Goal: Task Accomplishment & Management: Use online tool/utility

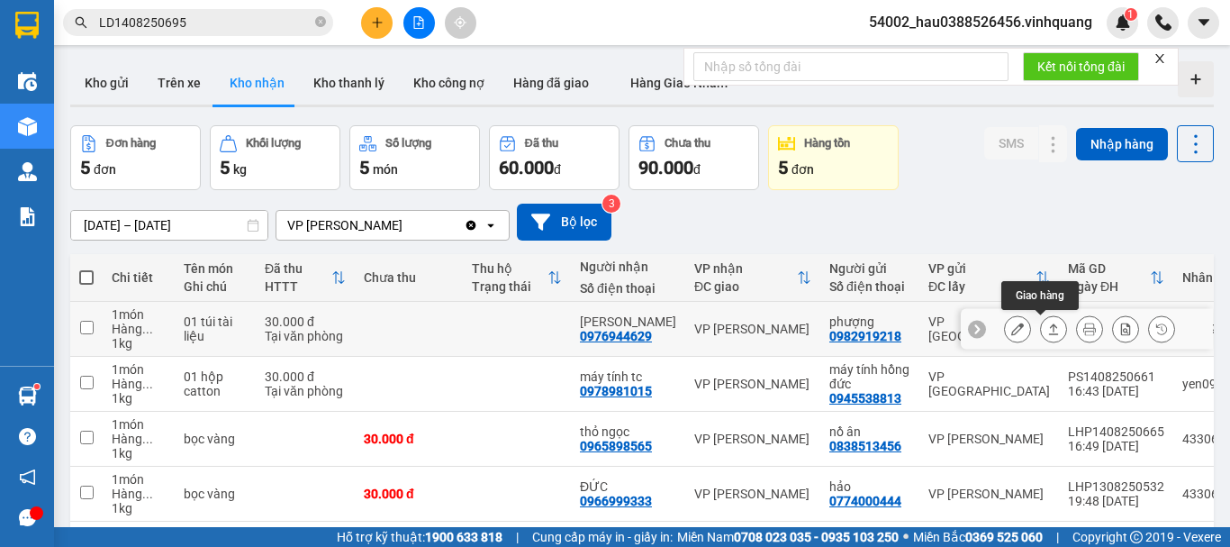
click at [1049, 327] on icon at bounding box center [1054, 328] width 10 height 11
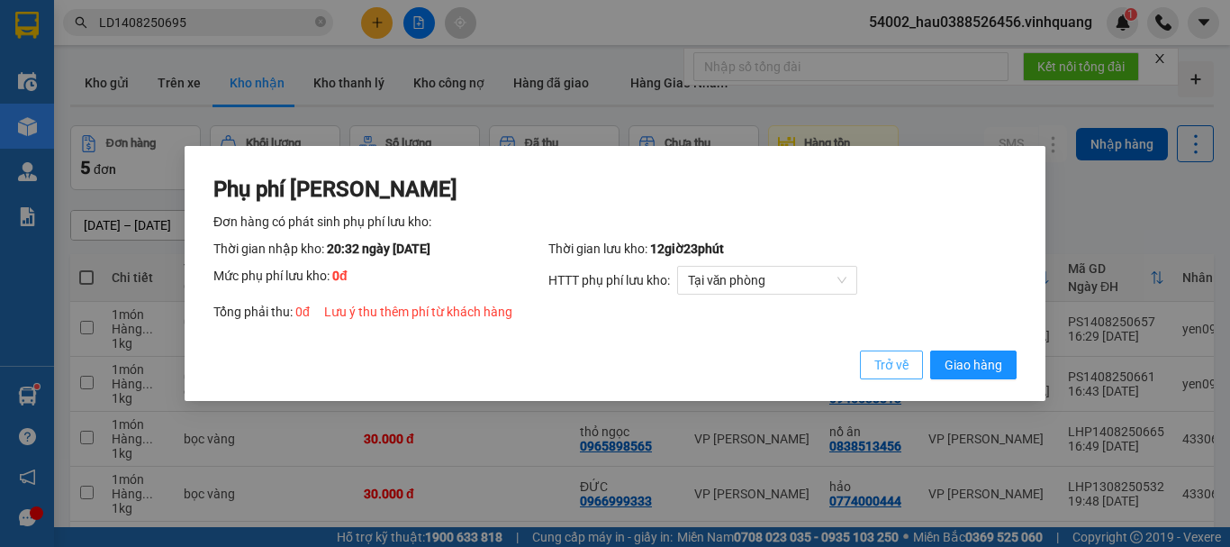
click at [894, 361] on span "Trở về" at bounding box center [892, 365] width 34 height 20
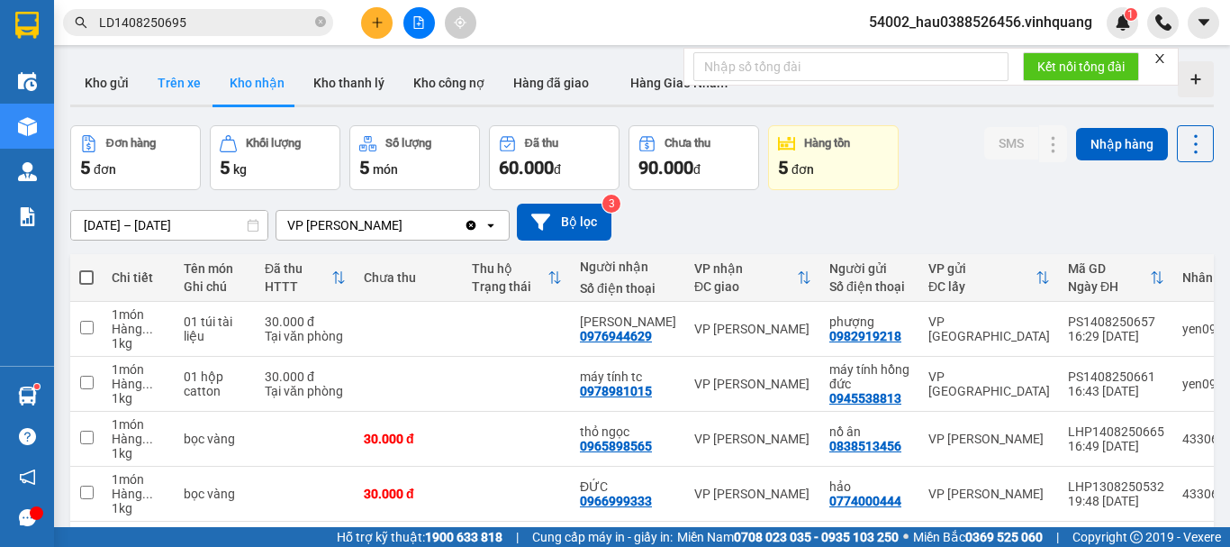
click at [184, 88] on button "Trên xe" at bounding box center [179, 82] width 72 height 43
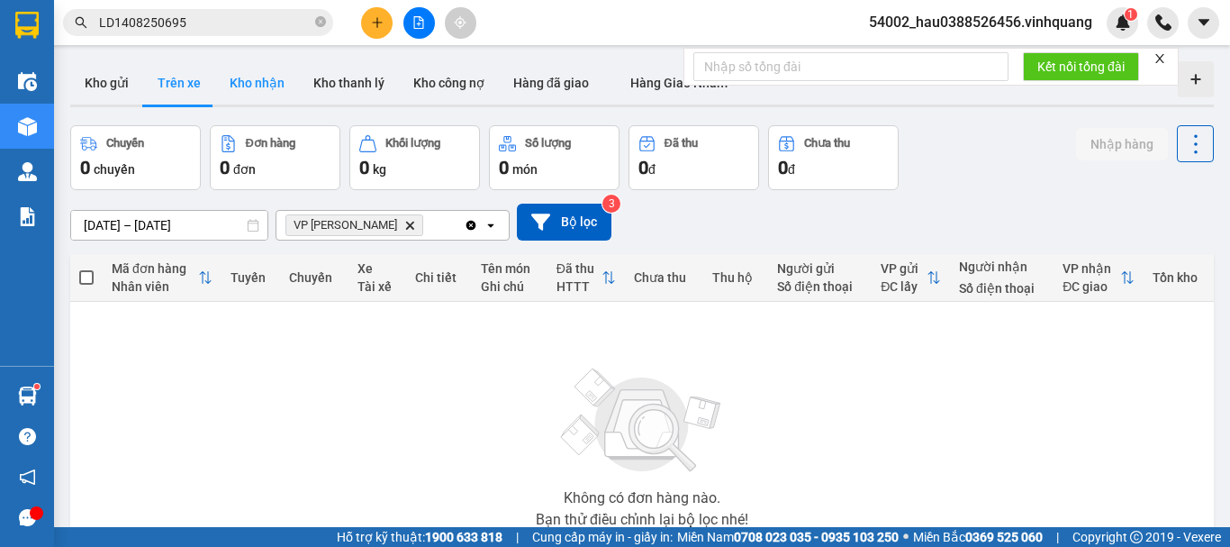
click at [276, 75] on button "Kho nhận" at bounding box center [257, 82] width 84 height 43
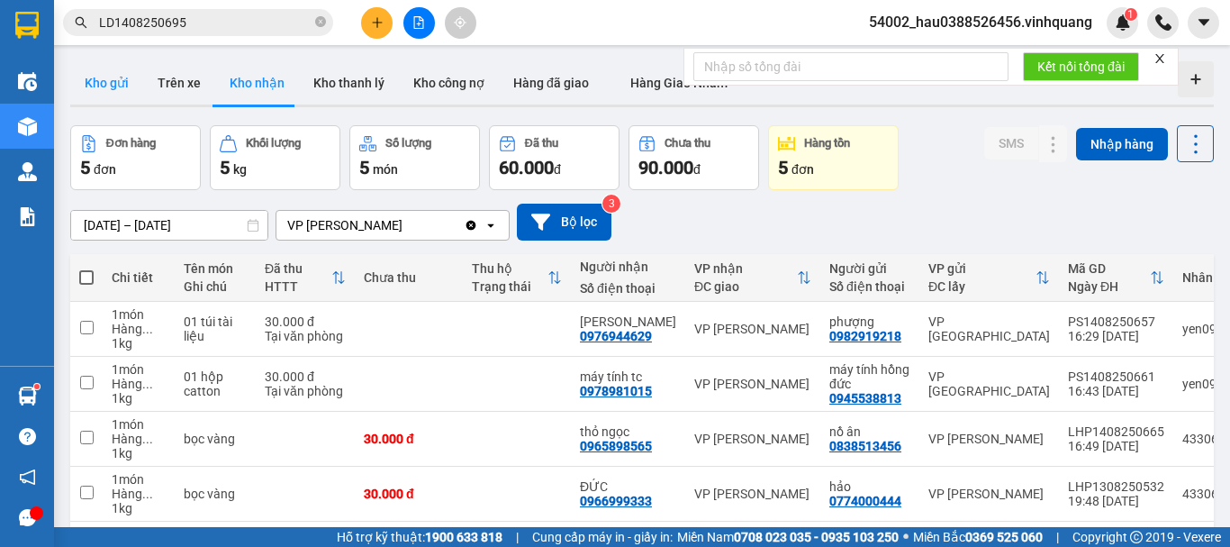
click at [107, 83] on button "Kho gửi" at bounding box center [106, 82] width 73 height 43
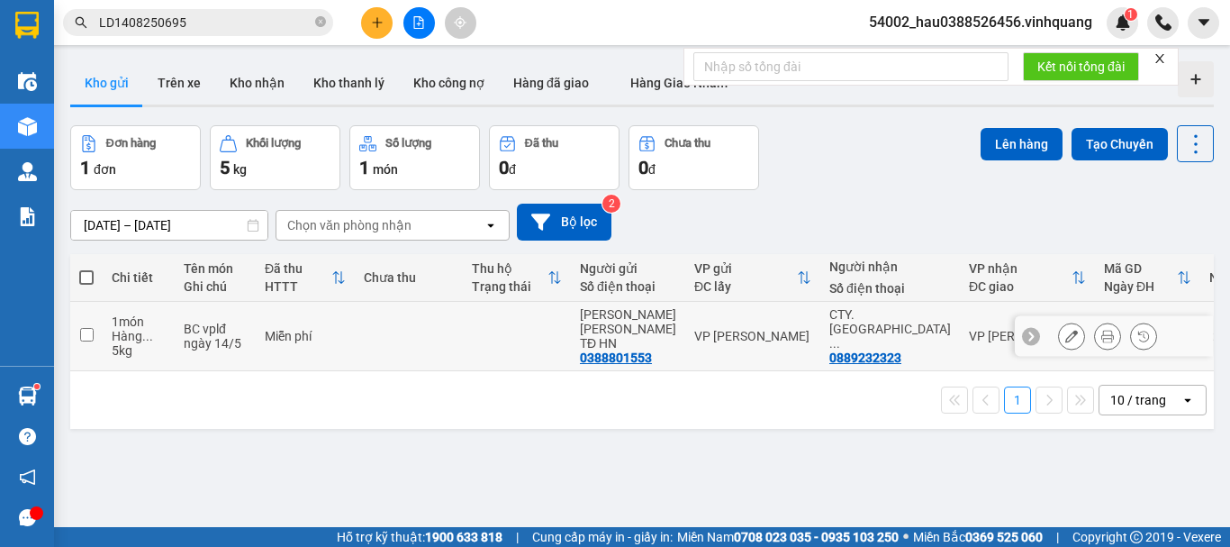
click at [86, 329] on input "checkbox" at bounding box center [87, 335] width 14 height 14
checkbox input "true"
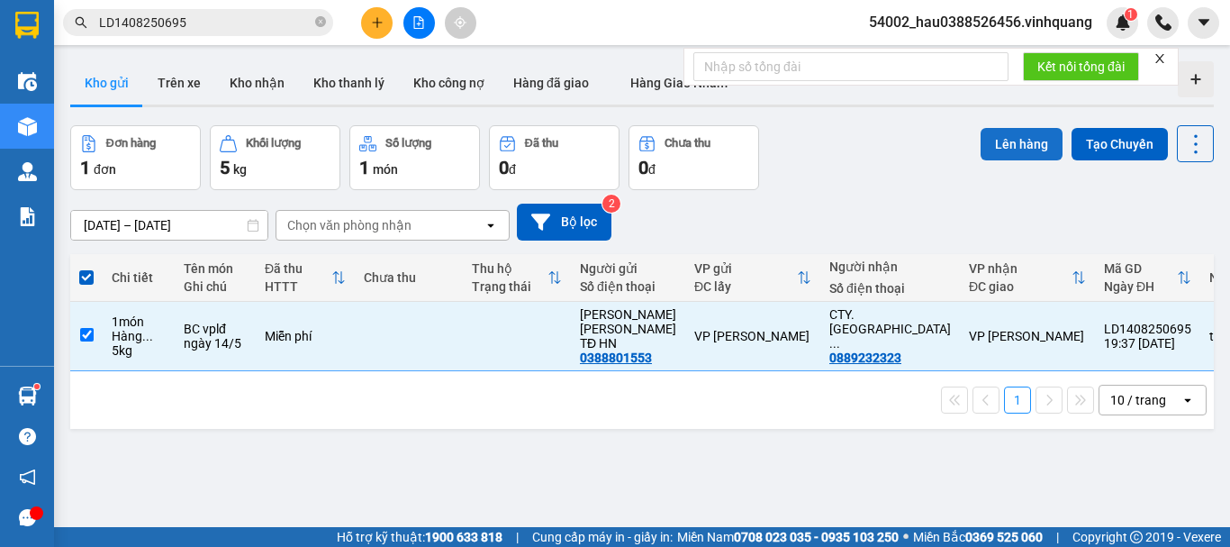
click at [1000, 145] on button "Lên hàng" at bounding box center [1022, 144] width 82 height 32
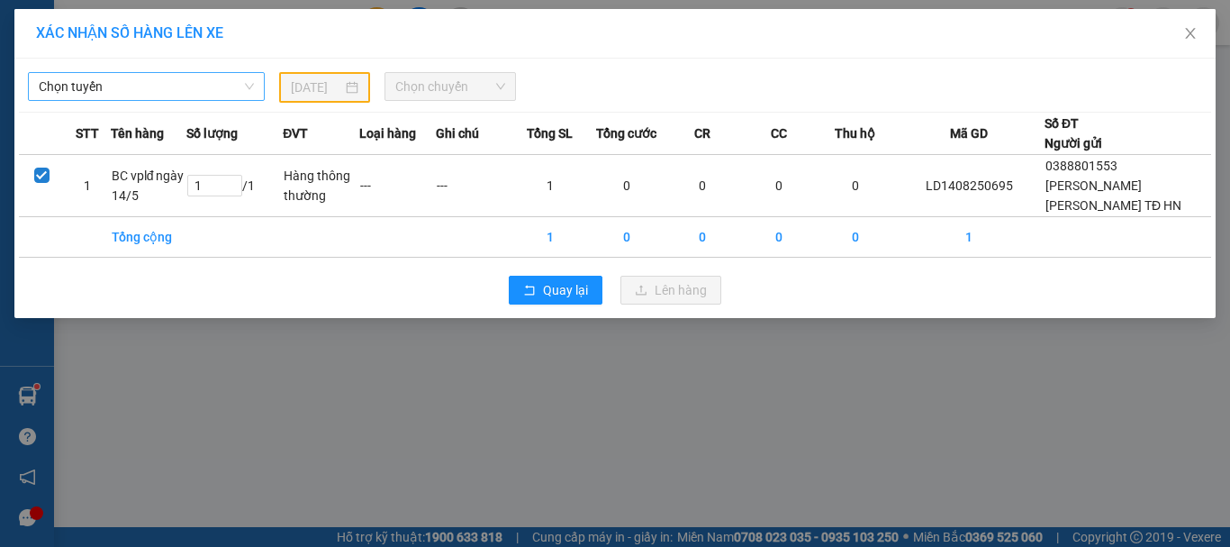
click at [128, 79] on span "Chọn tuyến" at bounding box center [146, 86] width 215 height 27
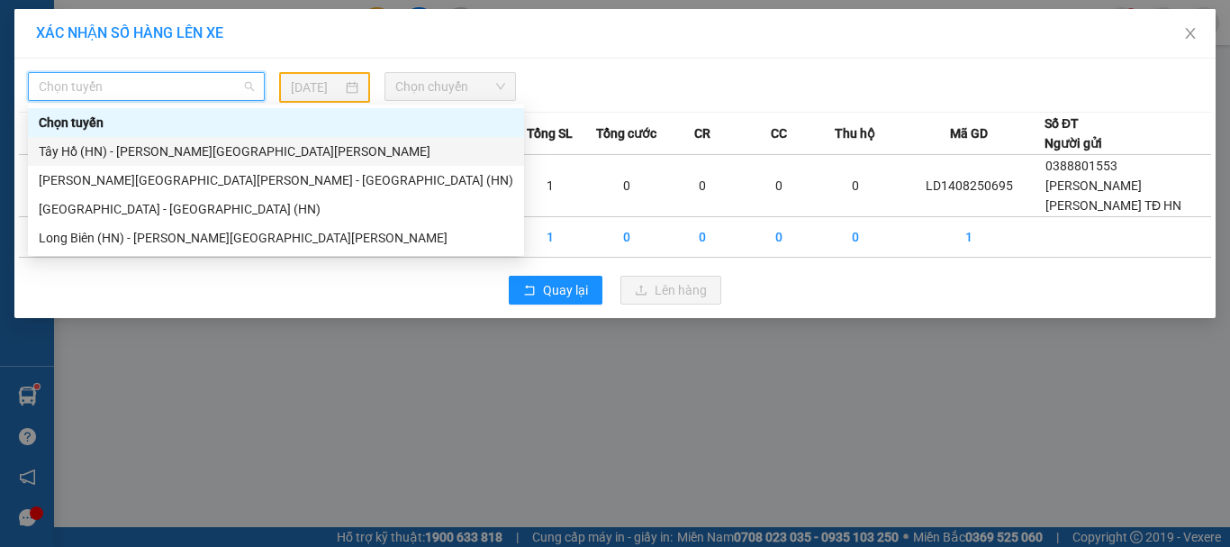
click at [109, 154] on div "Tây Hồ (HN) - [PERSON_NAME][GEOGRAPHIC_DATA][PERSON_NAME]" at bounding box center [276, 151] width 475 height 20
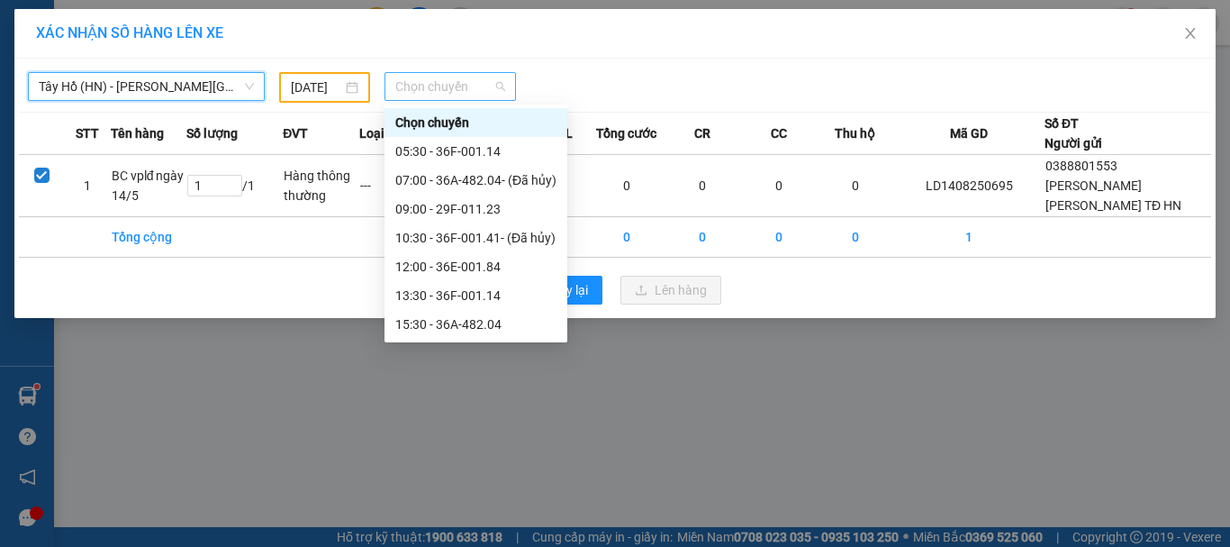
click at [423, 93] on span "Chọn chuyến" at bounding box center [450, 86] width 111 height 27
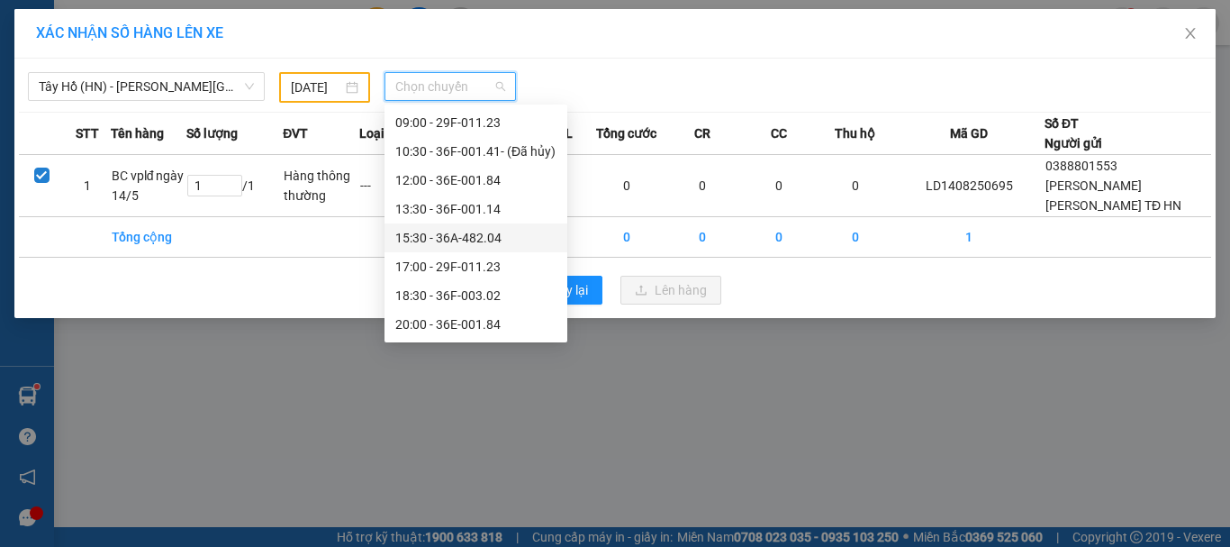
scroll to position [77, 0]
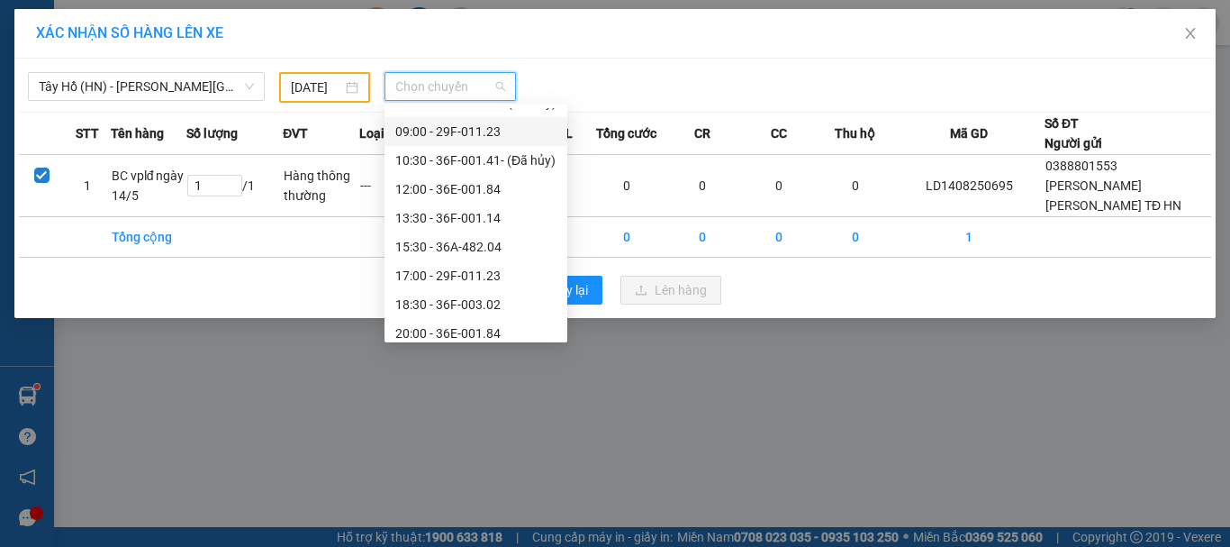
click at [506, 132] on div "09:00 - 29F-011.23" at bounding box center [475, 132] width 161 height 20
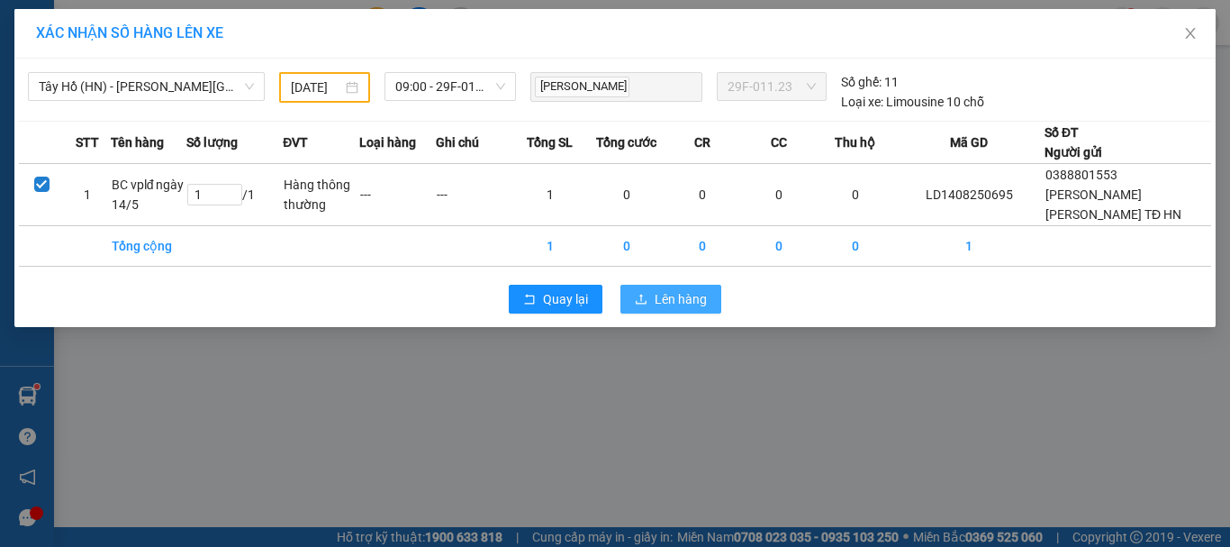
click at [650, 302] on button "Lên hàng" at bounding box center [671, 299] width 101 height 29
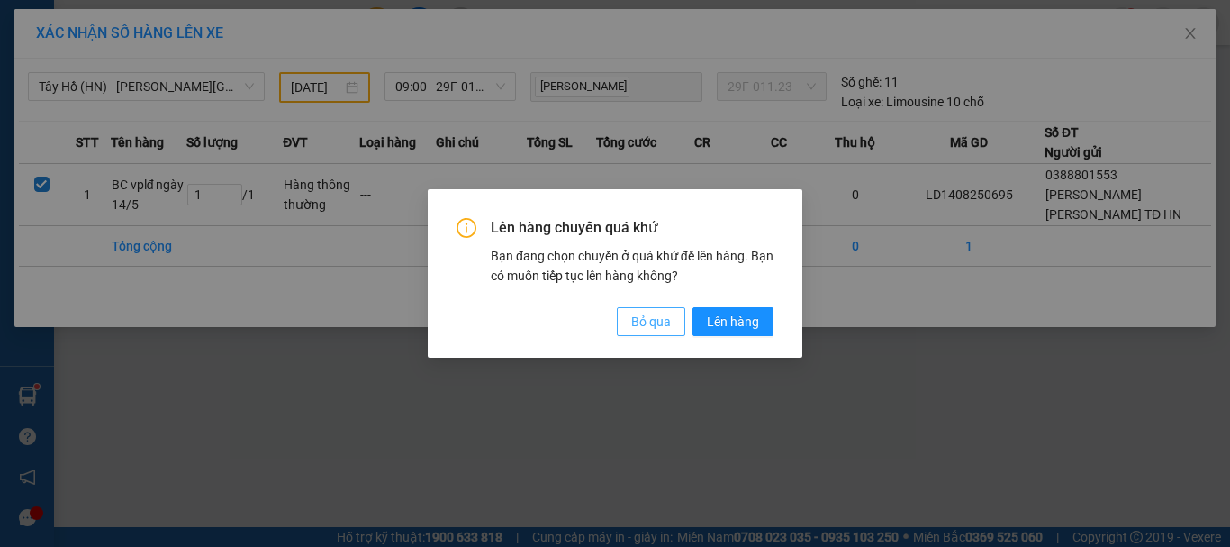
click at [648, 320] on span "Bỏ qua" at bounding box center [651, 322] width 40 height 20
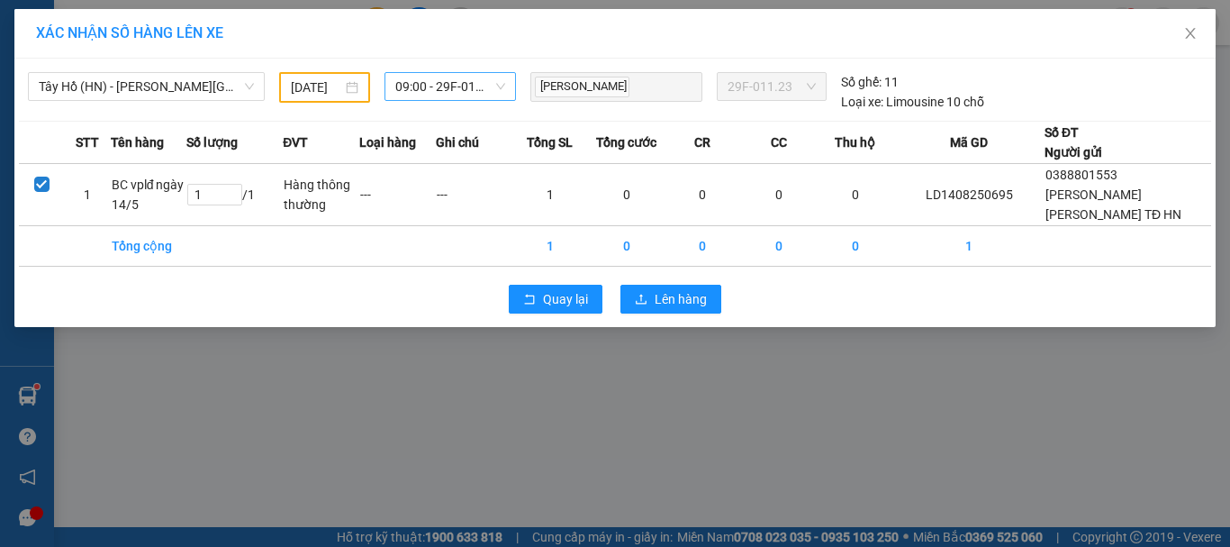
click at [418, 85] on span "09:00 - 29F-011.23" at bounding box center [450, 86] width 111 height 27
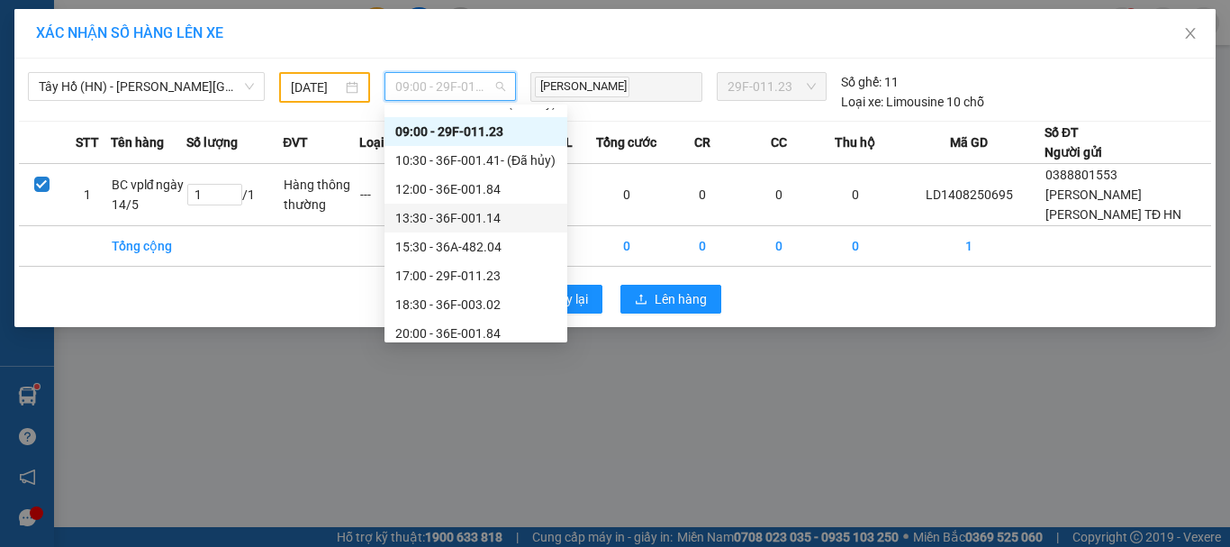
scroll to position [0, 0]
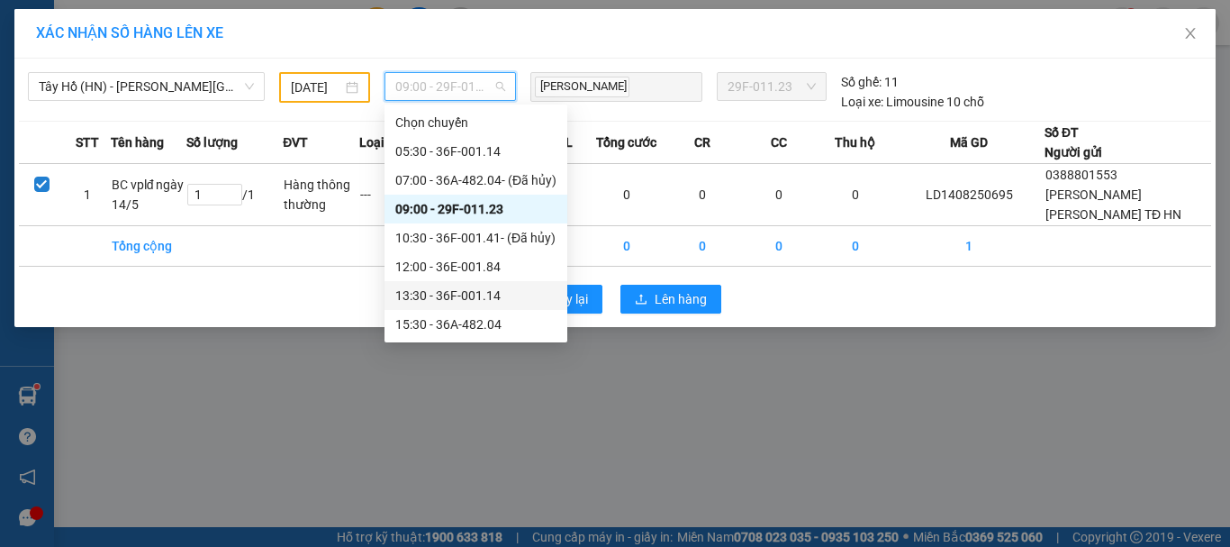
click at [530, 205] on div "09:00 - 29F-011.23" at bounding box center [475, 209] width 161 height 20
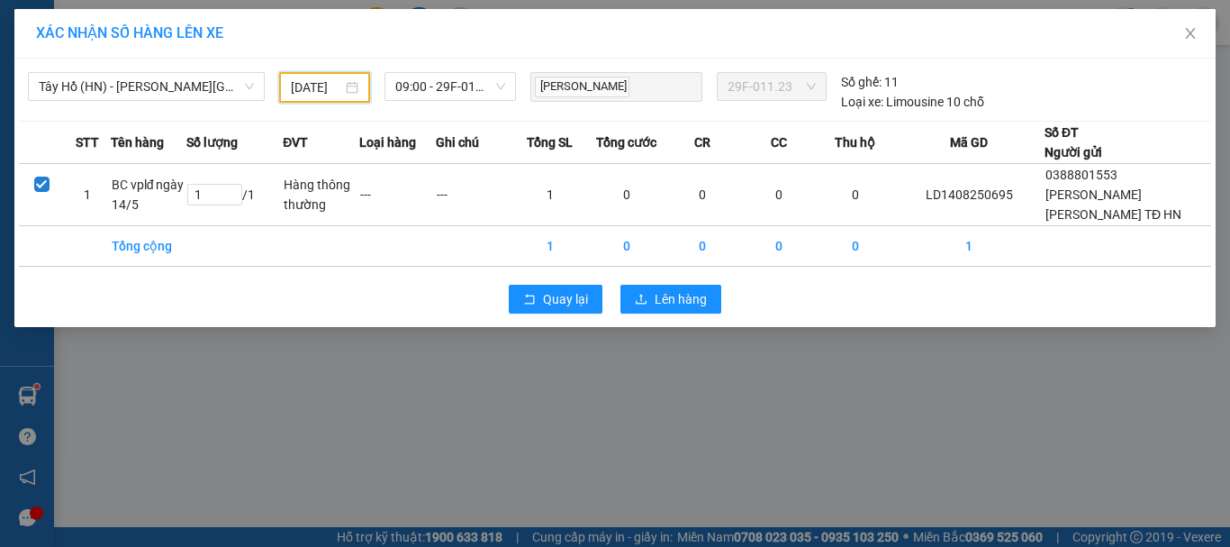
click at [317, 79] on input "[DATE]" at bounding box center [316, 87] width 50 height 20
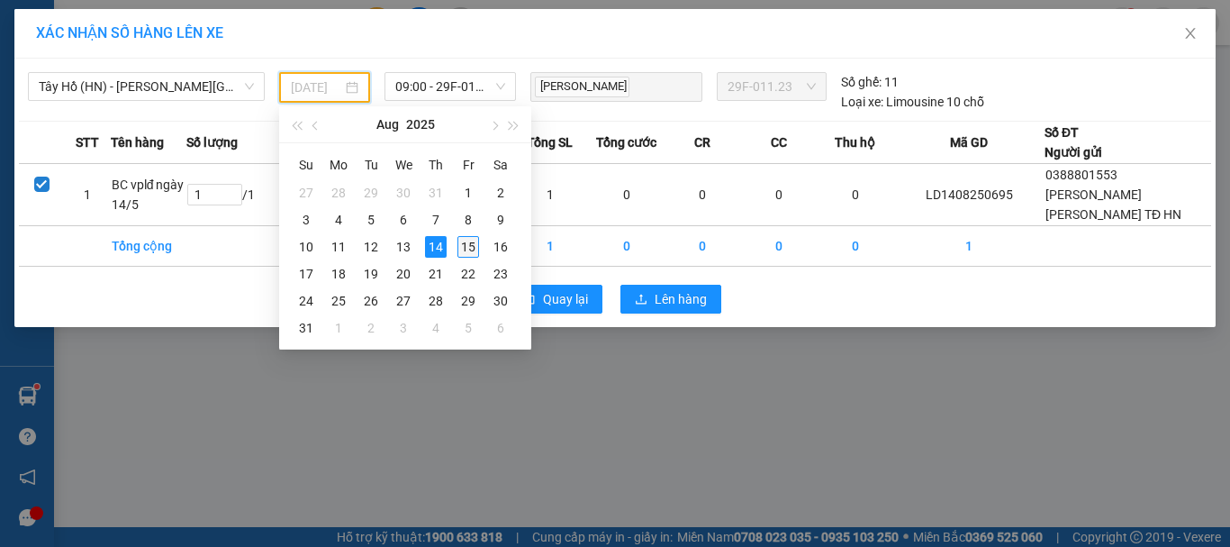
click at [467, 249] on div "15" at bounding box center [469, 247] width 22 height 22
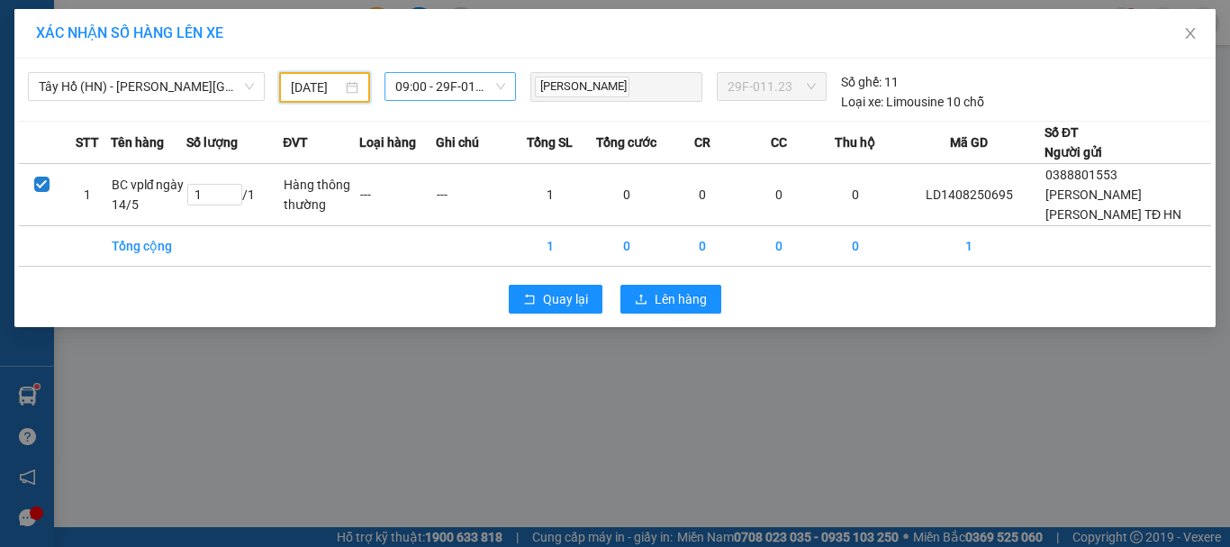
type input "[DATE]"
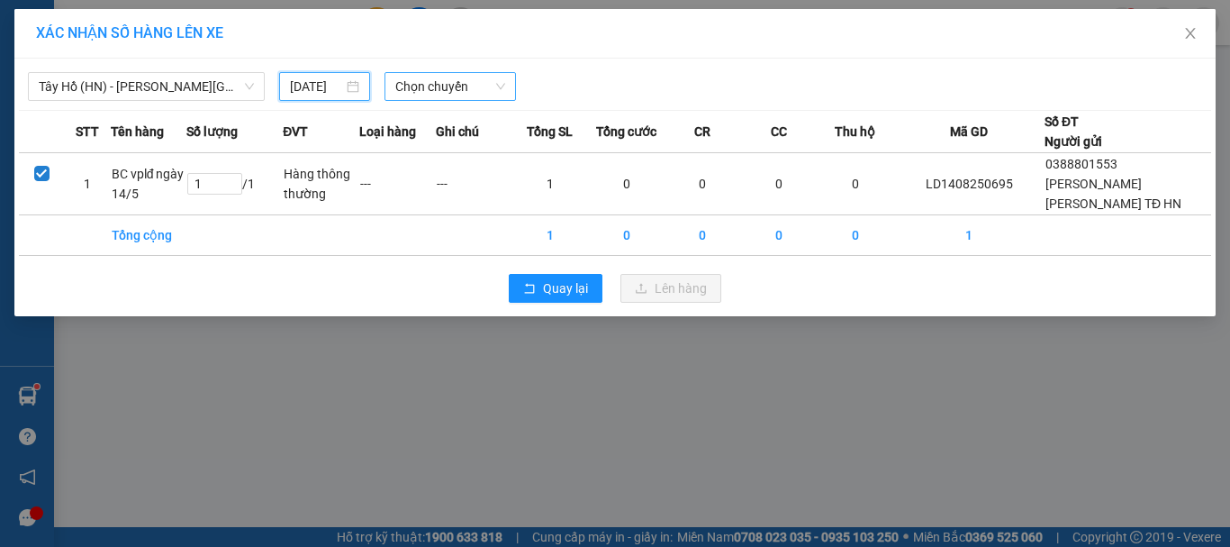
click at [426, 78] on span "Chọn chuyến" at bounding box center [450, 86] width 111 height 27
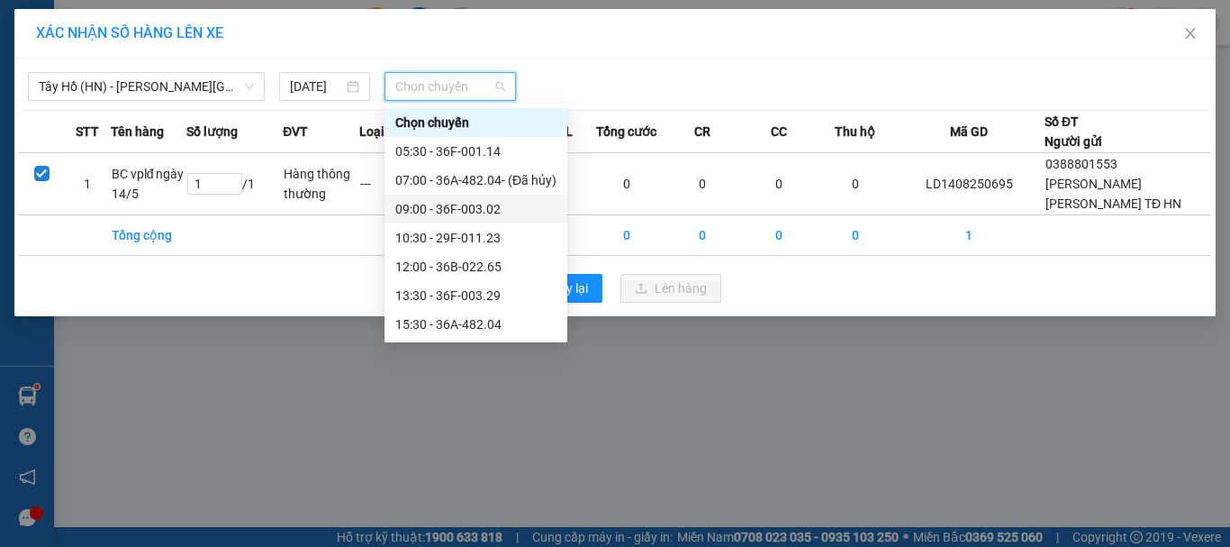
click at [448, 214] on div "09:00 - 36F-003.02" at bounding box center [475, 209] width 161 height 20
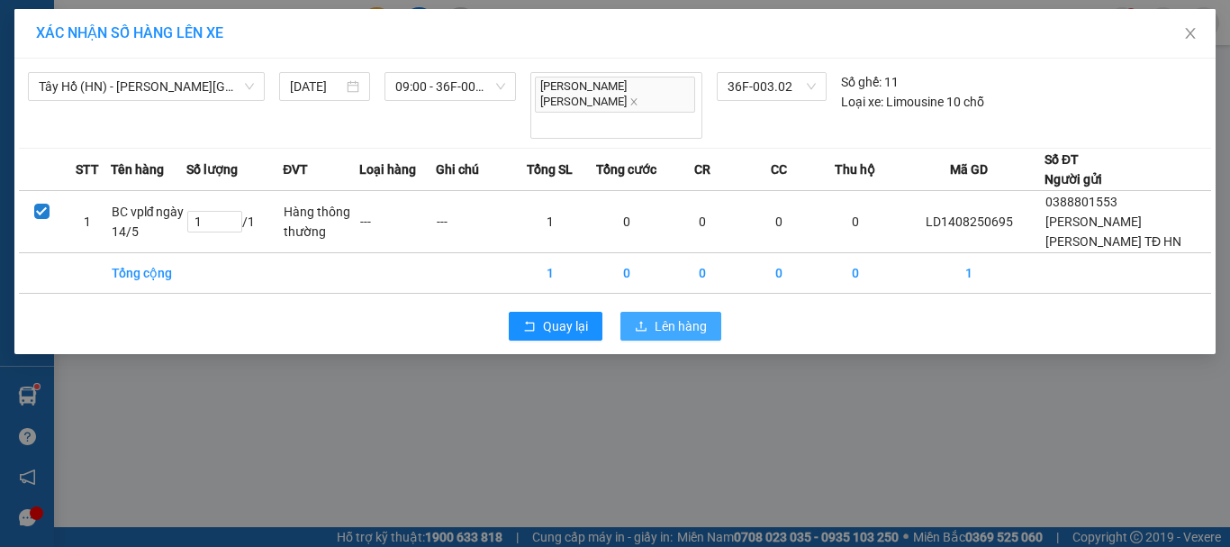
click at [666, 316] on span "Lên hàng" at bounding box center [681, 326] width 52 height 20
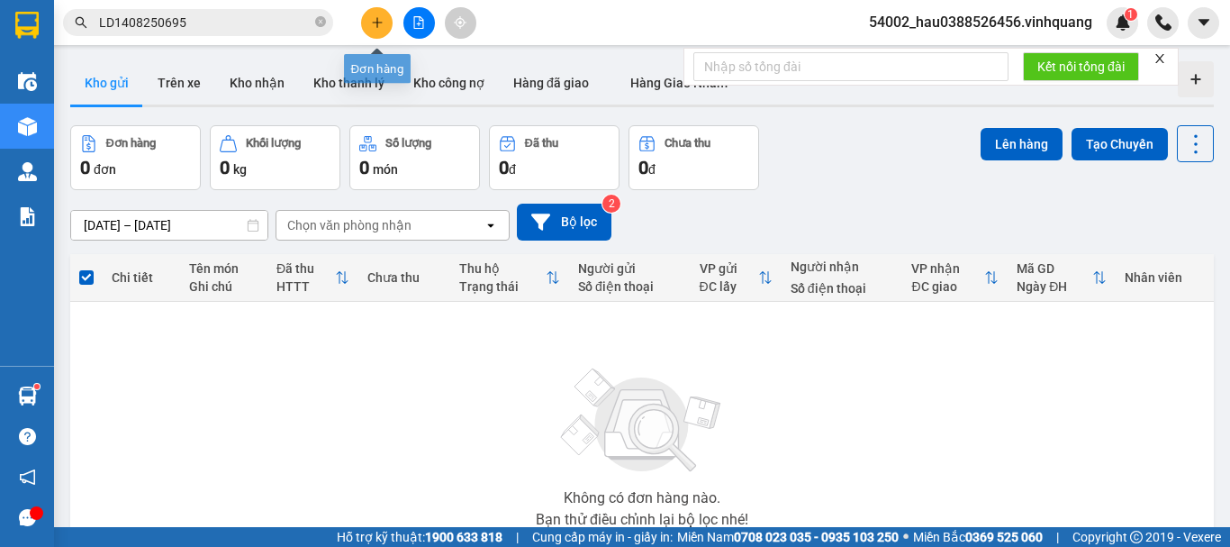
click at [378, 22] on icon "plus" at bounding box center [377, 22] width 13 height 13
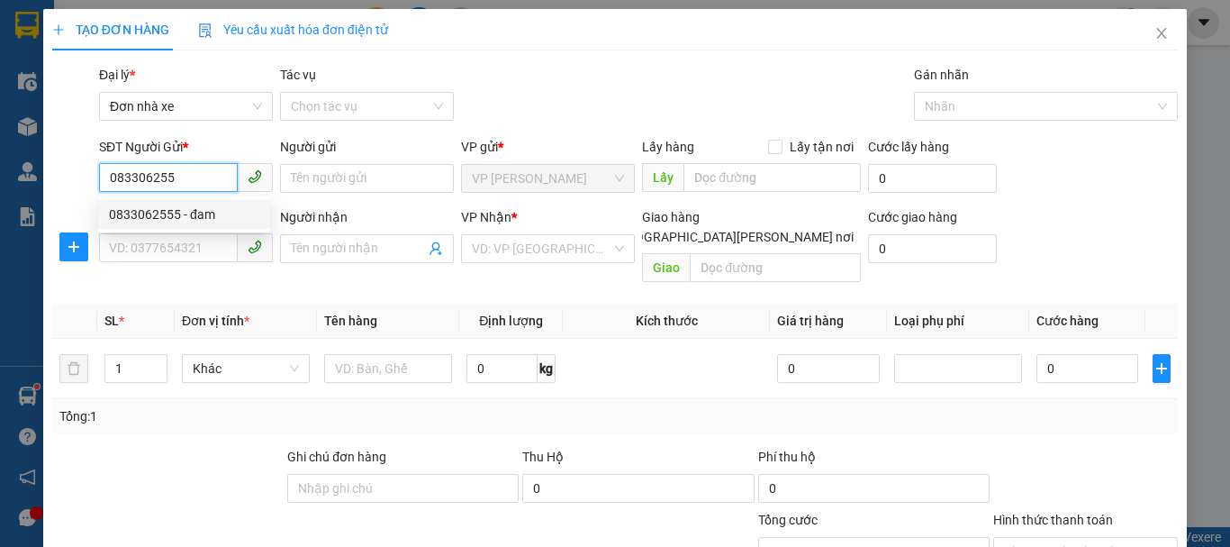
click at [177, 224] on div "0833062555 - đam" at bounding box center [184, 214] width 172 height 29
type input "0833062555"
type input "đam"
type input "0983706699"
type input "a sỹ"
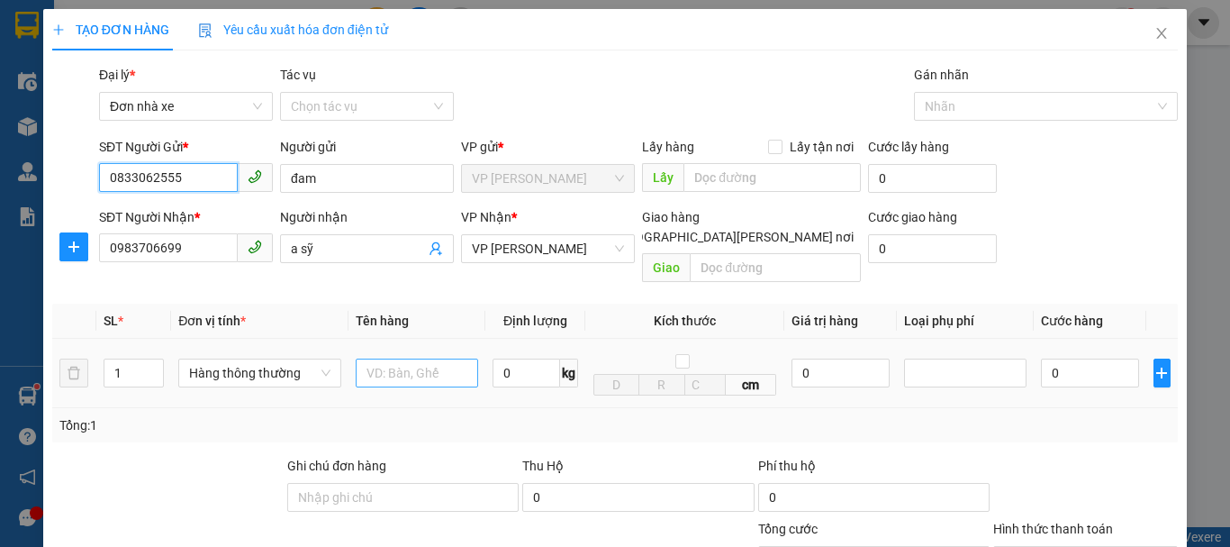
type input "0833062555"
click at [381, 358] on input "text" at bounding box center [417, 372] width 122 height 29
type input "HỘP CATONG"
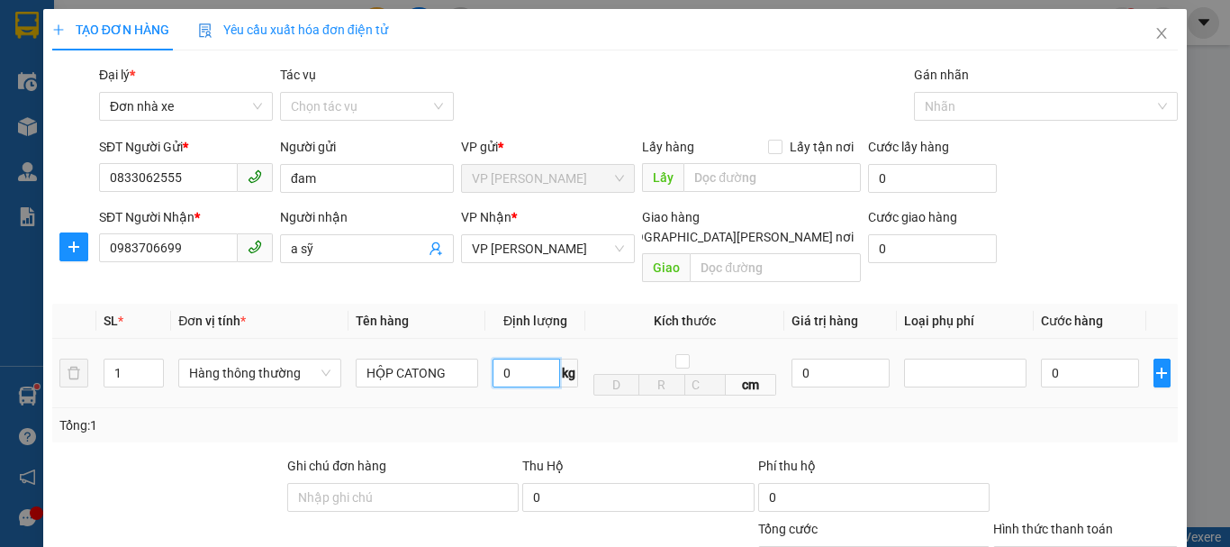
click at [516, 358] on input "0" at bounding box center [527, 372] width 68 height 29
type input "2"
click at [551, 416] on div "Tổng: 1" at bounding box center [615, 425] width 1126 height 34
type input "30.000"
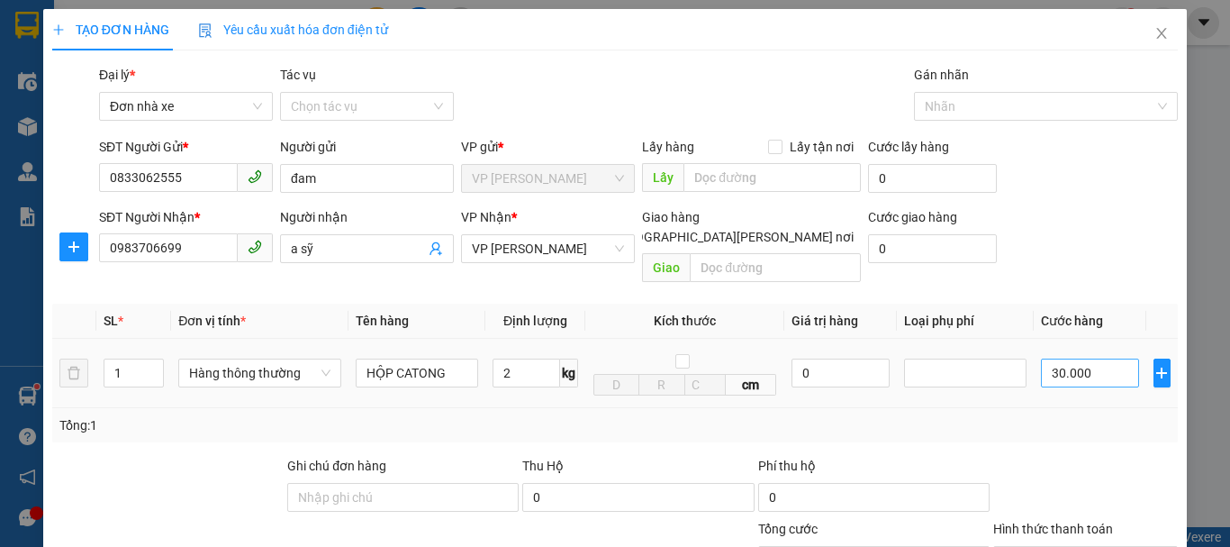
type input "30.000"
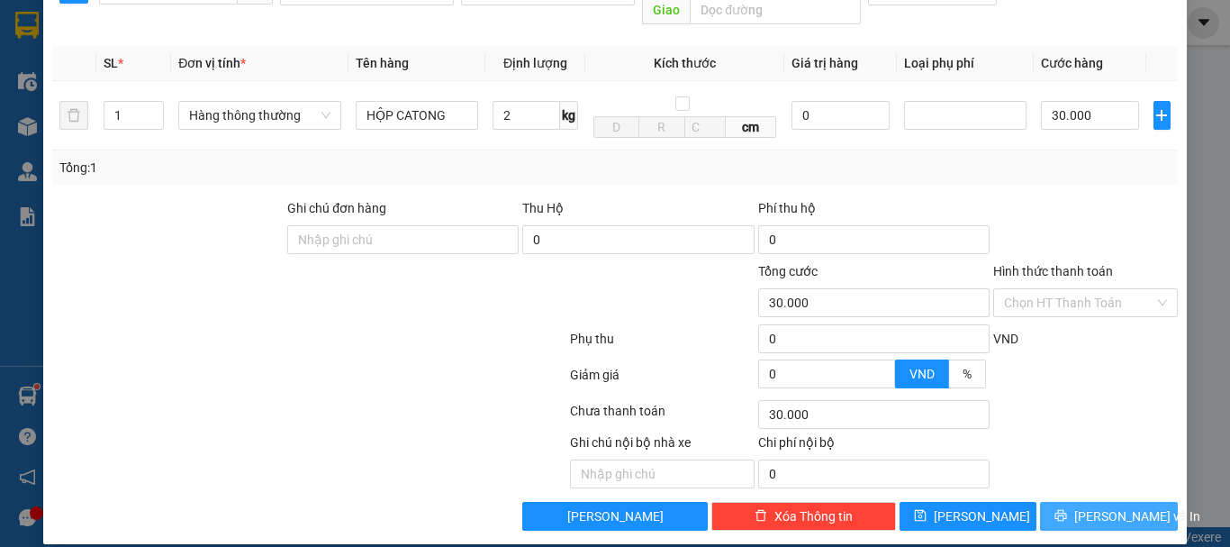
click at [1108, 506] on span "[PERSON_NAME] và In" at bounding box center [1138, 516] width 126 height 20
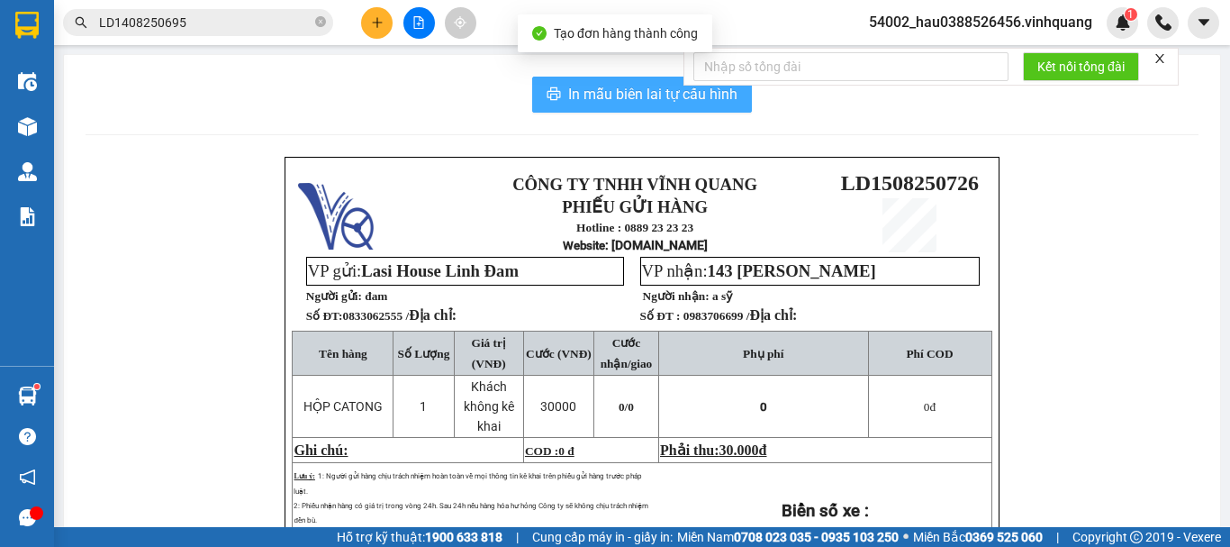
click at [632, 100] on span "In mẫu biên lai tự cấu hình" at bounding box center [652, 94] width 169 height 23
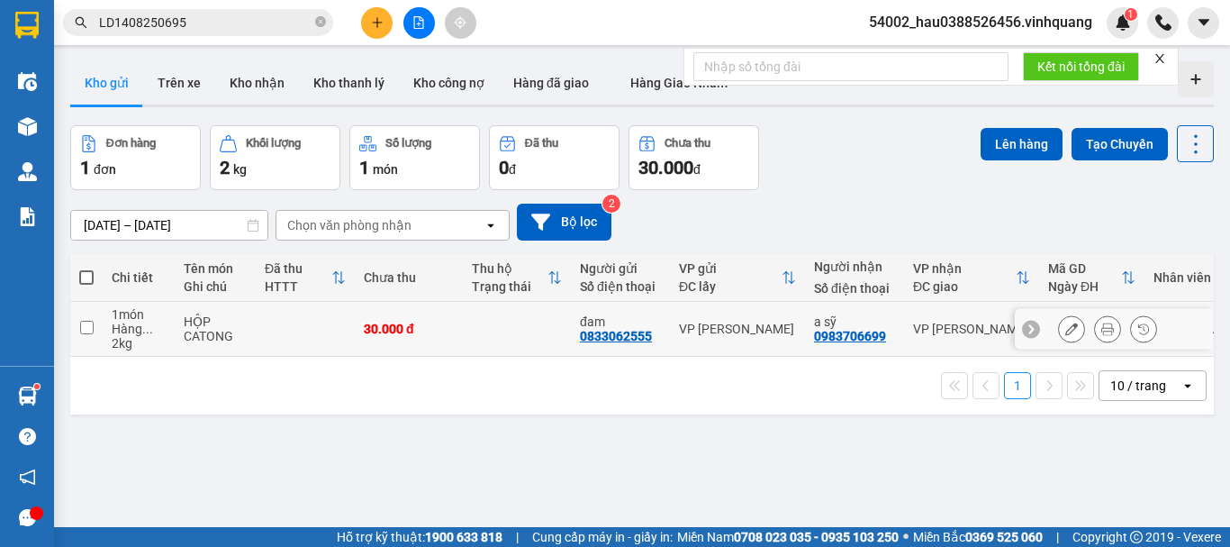
click at [87, 326] on input "checkbox" at bounding box center [87, 328] width 14 height 14
checkbox input "true"
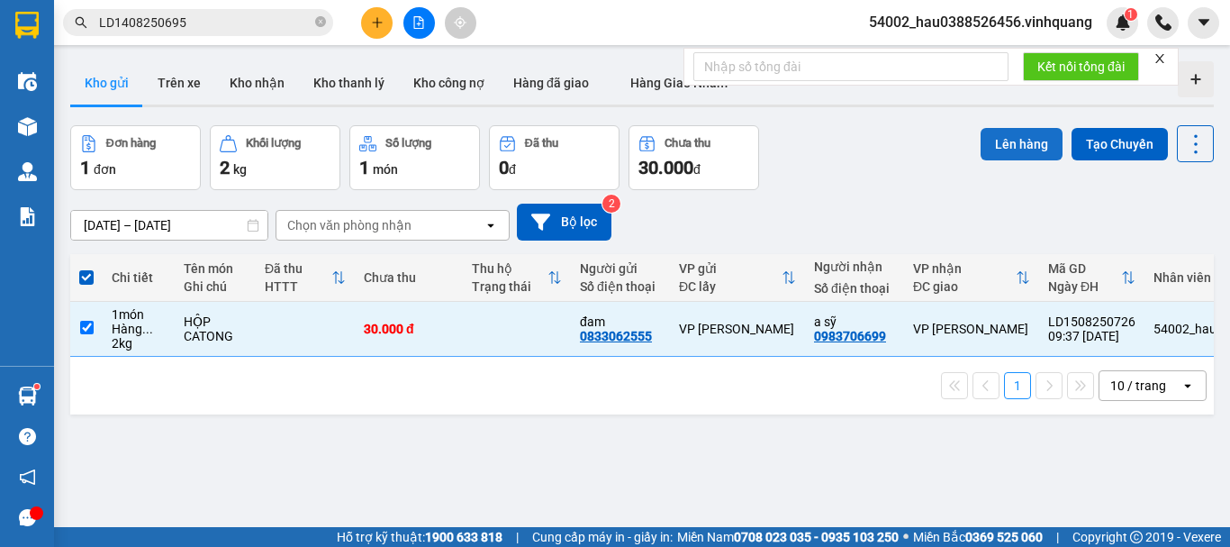
click at [1008, 141] on button "Lên hàng" at bounding box center [1022, 144] width 82 height 32
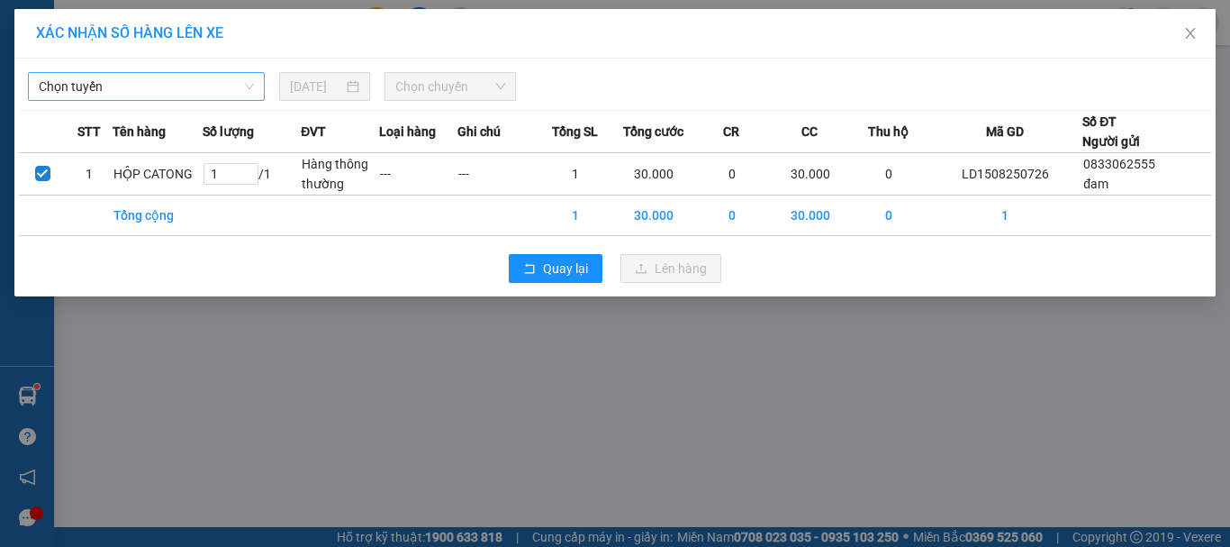
click at [179, 86] on span "Chọn tuyến" at bounding box center [146, 86] width 215 height 27
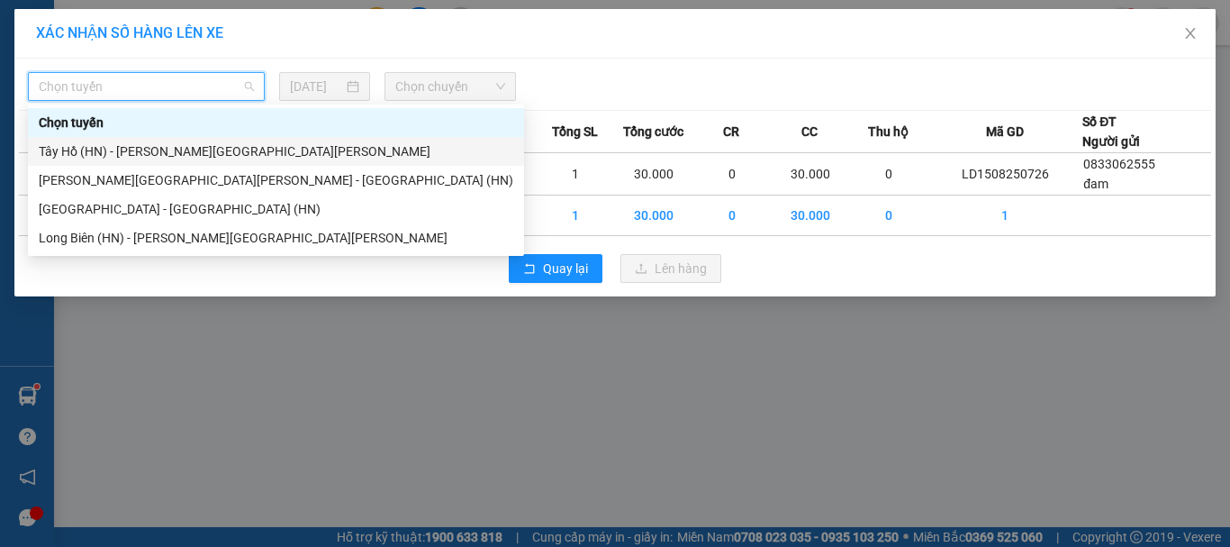
click at [114, 149] on div "Tây Hồ (HN) - [PERSON_NAME][GEOGRAPHIC_DATA][PERSON_NAME]" at bounding box center [276, 151] width 475 height 20
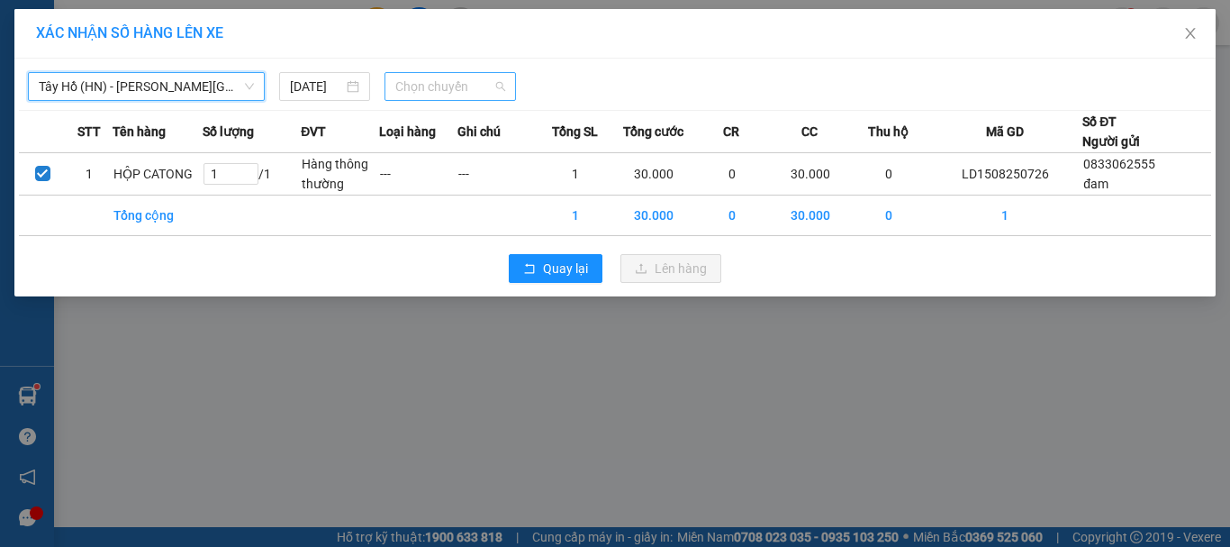
click at [424, 83] on span "Chọn chuyến" at bounding box center [450, 86] width 111 height 27
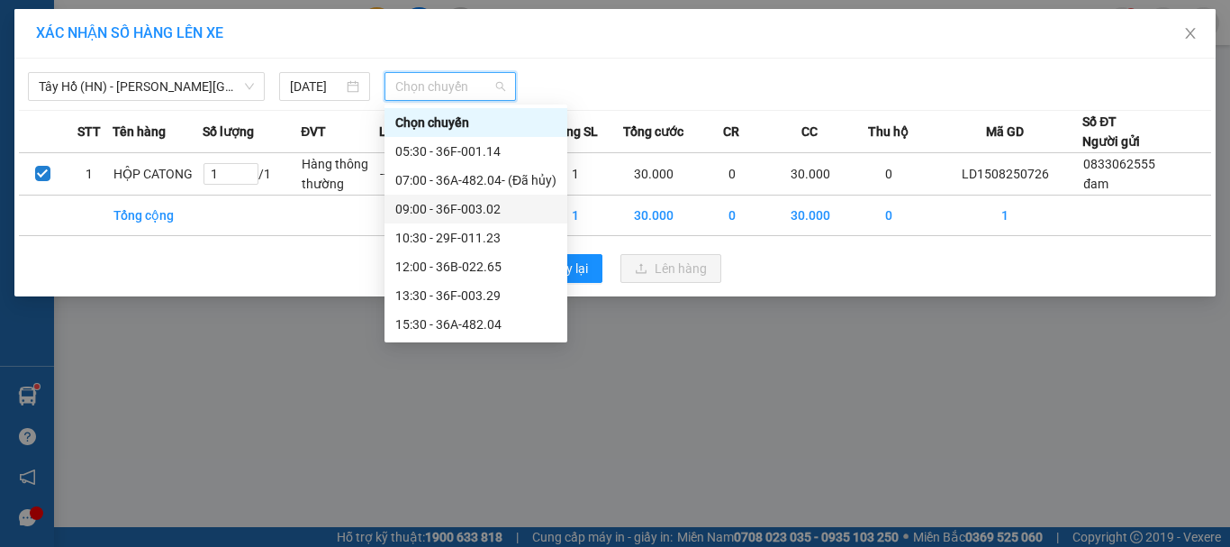
click at [472, 211] on div "09:00 - 36F-003.02" at bounding box center [475, 209] width 161 height 20
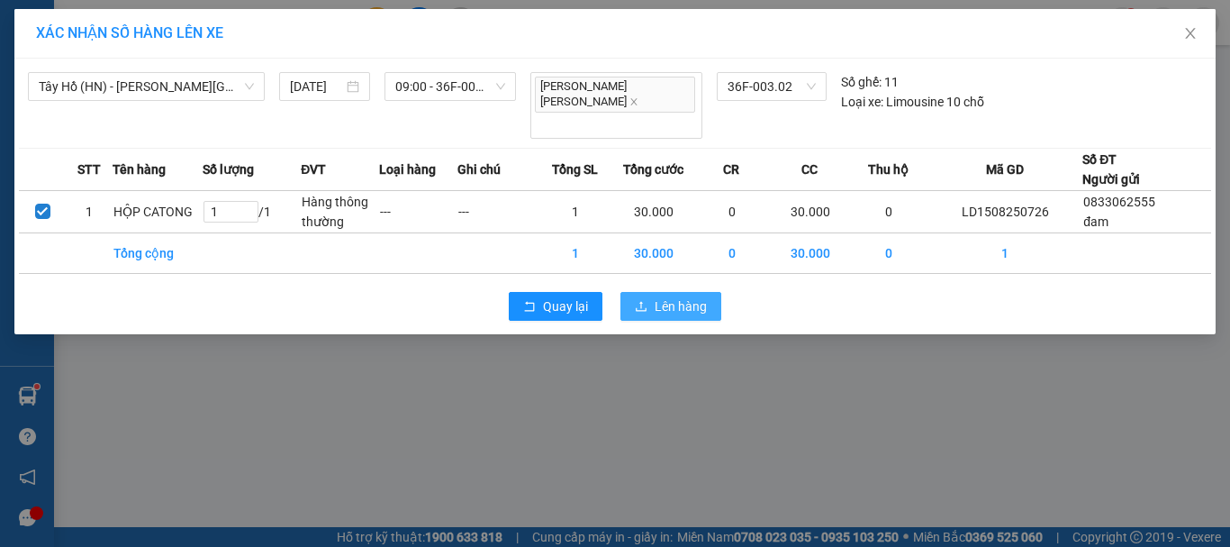
click at [682, 296] on span "Lên hàng" at bounding box center [681, 306] width 52 height 20
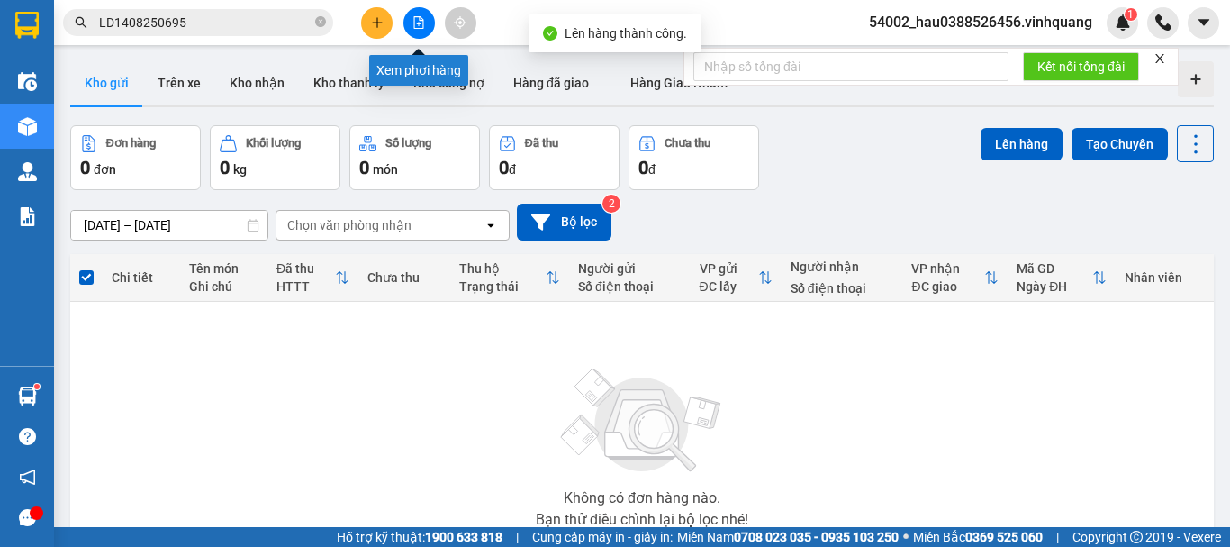
click at [420, 16] on icon "file-add" at bounding box center [419, 22] width 10 height 13
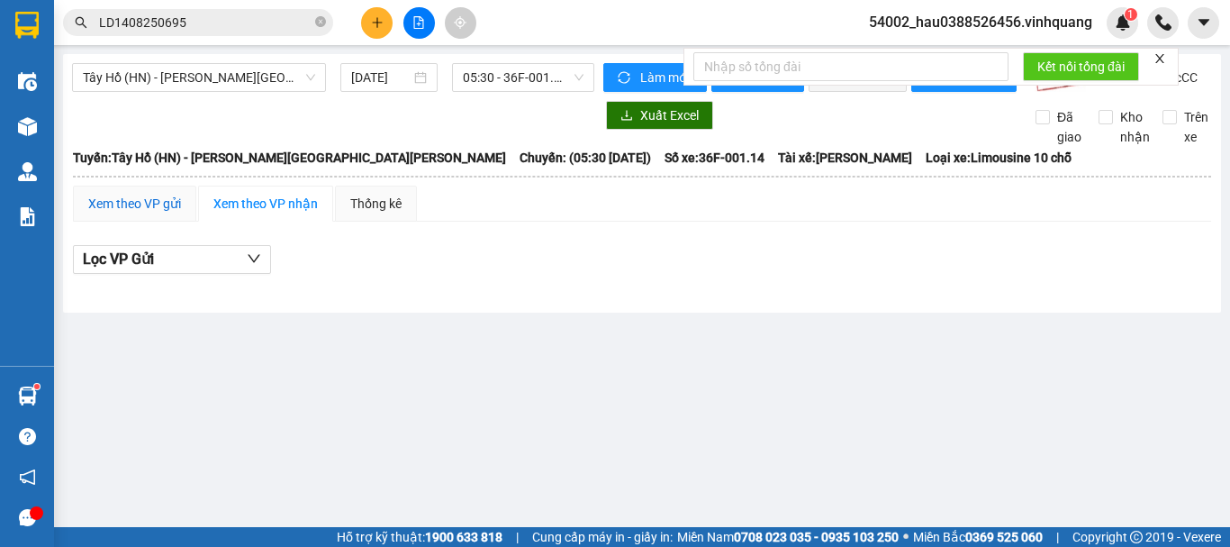
click at [143, 213] on div "Xem theo VP gửi" at bounding box center [134, 204] width 93 height 20
click at [535, 89] on span "05:30 - 36F-001.14" at bounding box center [523, 77] width 121 height 27
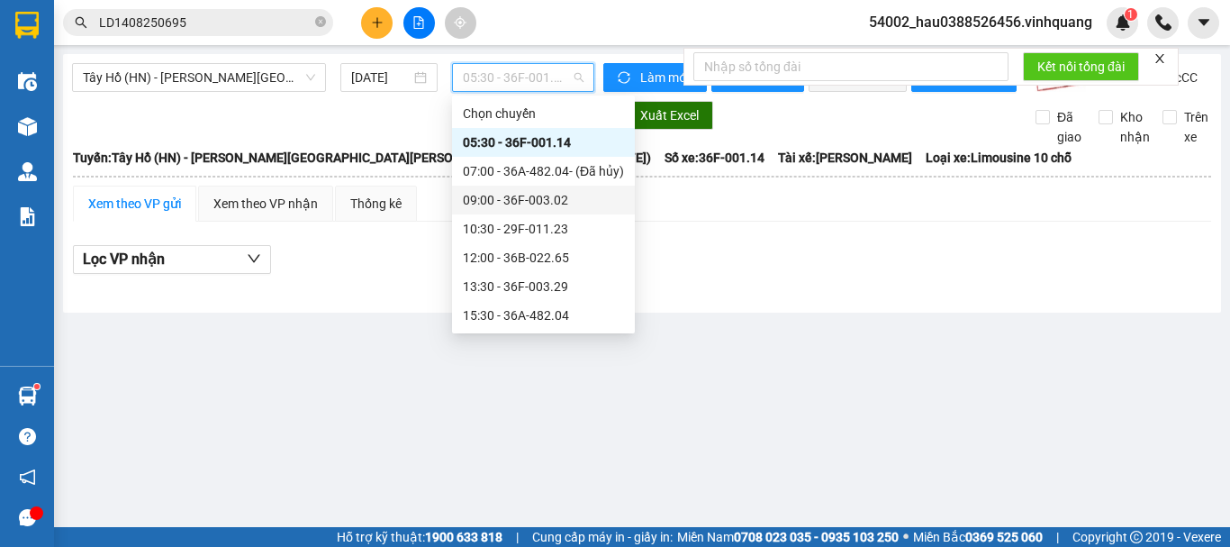
click at [517, 197] on div "09:00 - 36F-003.02" at bounding box center [543, 200] width 161 height 20
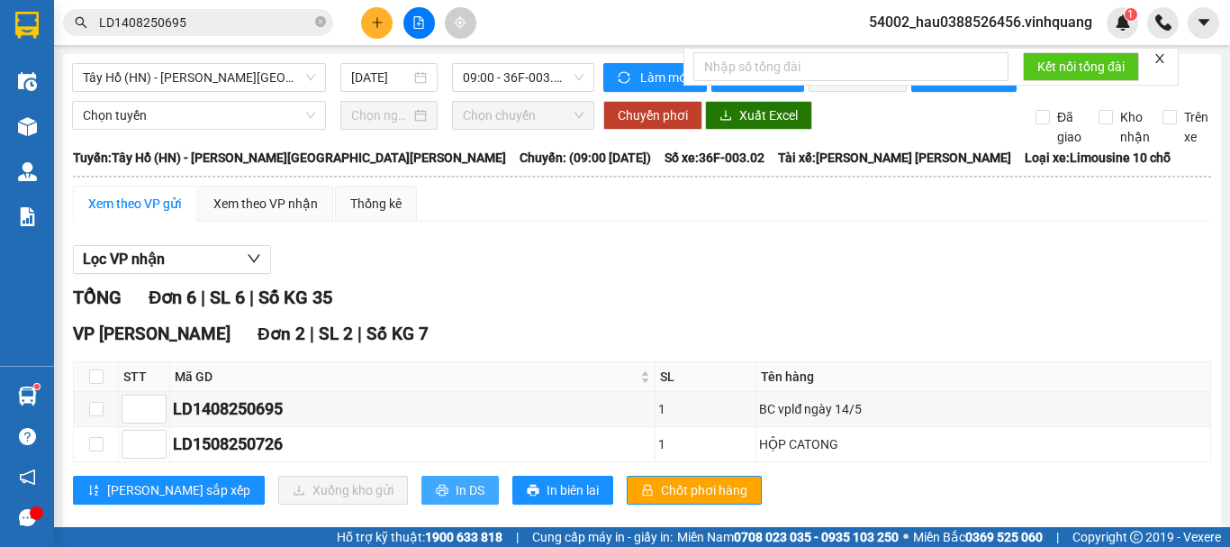
click at [456, 500] on span "In DS" at bounding box center [470, 490] width 29 height 20
click at [1084, 480] on div "VP [PERSON_NAME] Đàm Đơn 2 | SL 2 | Số KG 7 STT Mã GD SL Tên hàng [PERSON_NAME]…" at bounding box center [642, 419] width 1138 height 197
